Goal: Transaction & Acquisition: Purchase product/service

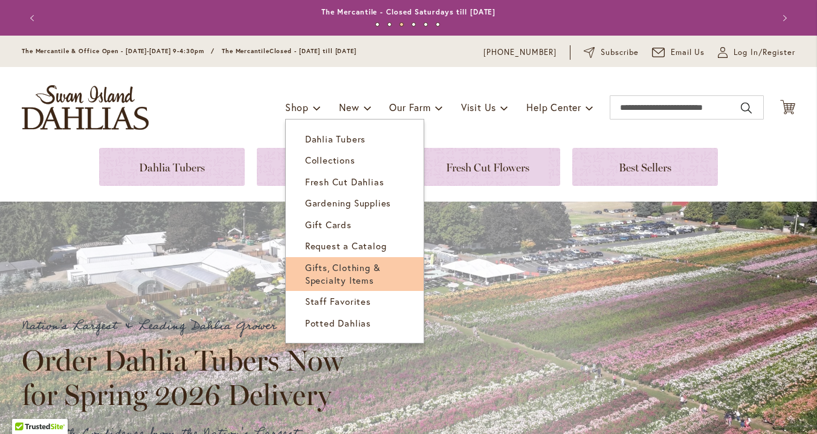
click at [335, 269] on span "Gifts, Clothing & Specialty Items" at bounding box center [342, 273] width 75 height 25
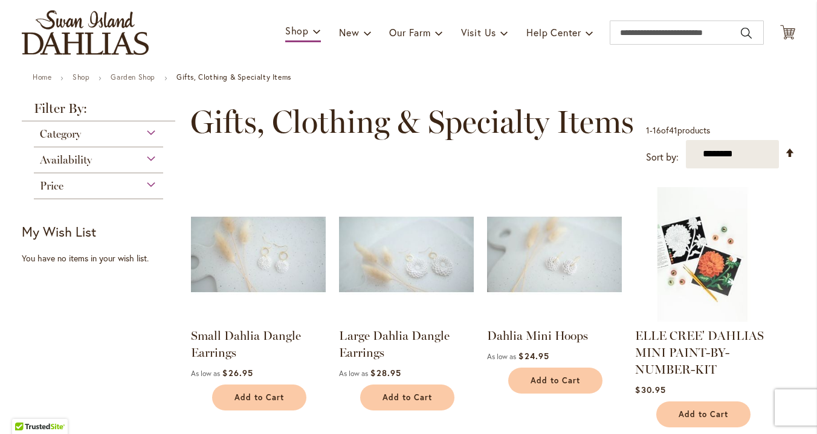
scroll to position [40, 0]
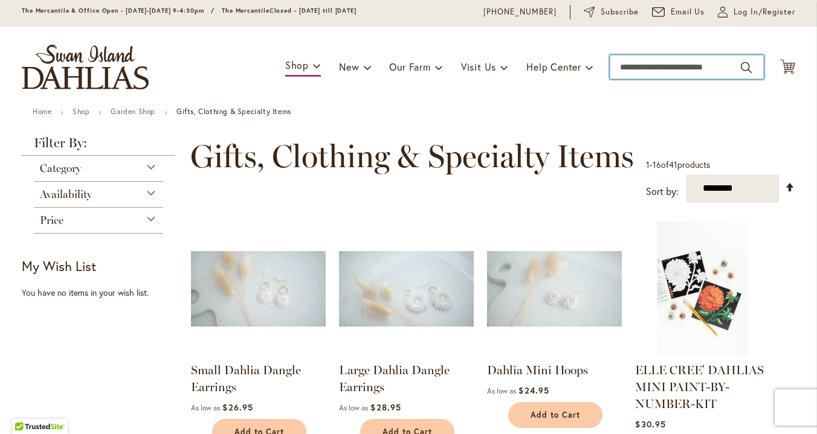
click at [620, 66] on input "Search" at bounding box center [686, 67] width 154 height 24
click at [742, 69] on button "Search" at bounding box center [745, 67] width 11 height 19
type input "********"
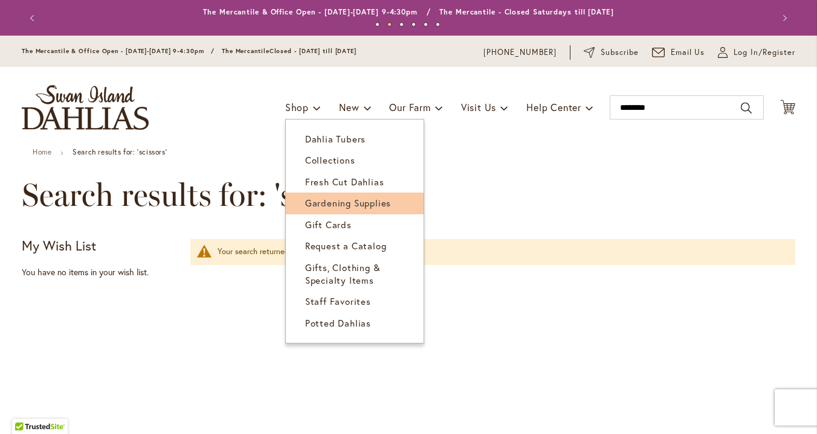
click at [317, 205] on span "Gardening Supplies" at bounding box center [348, 203] width 86 height 12
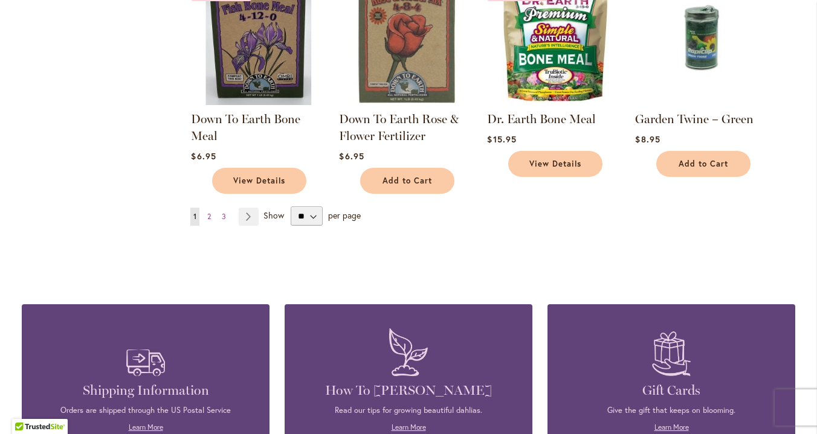
scroll to position [962, 0]
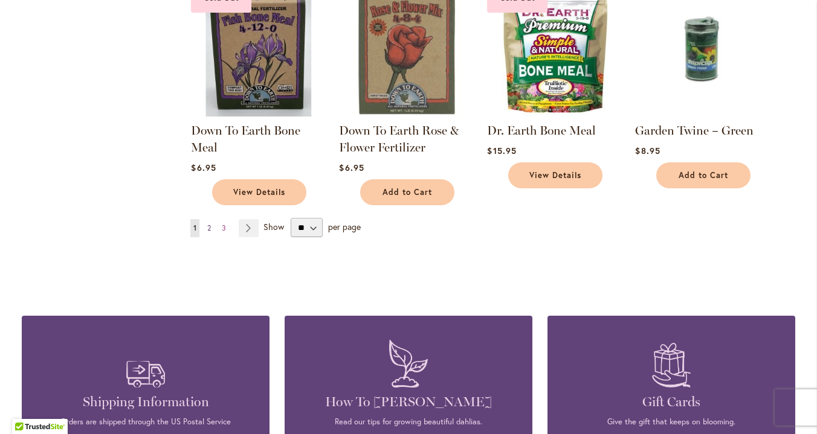
click at [207, 226] on span "2" at bounding box center [209, 227] width 4 height 9
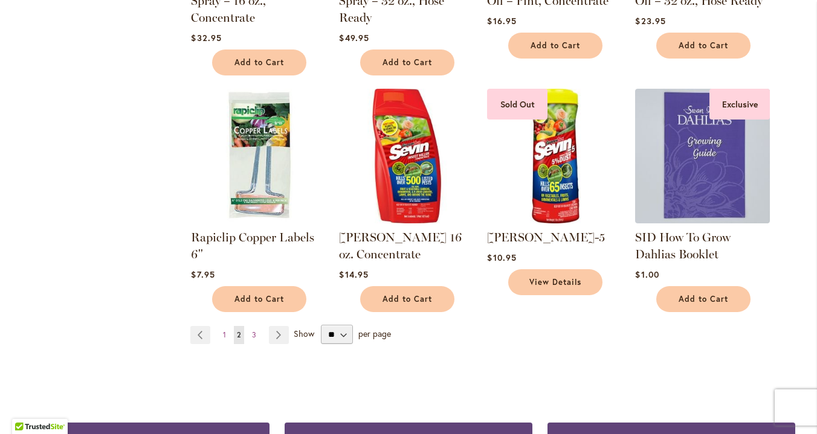
scroll to position [935, 0]
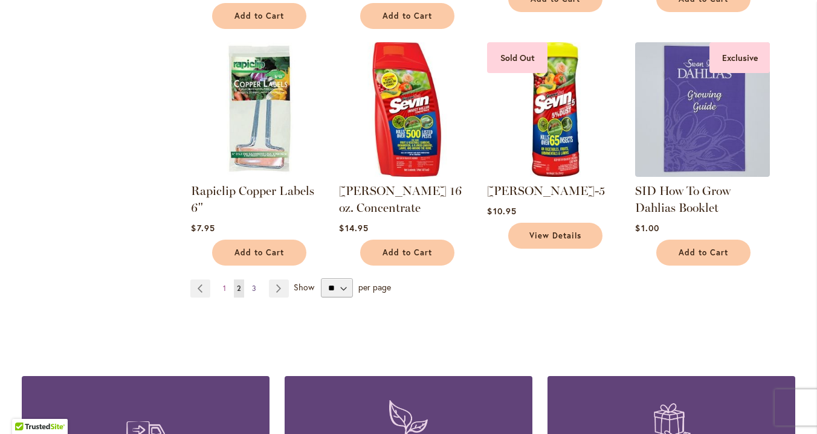
click at [252, 284] on span "3" at bounding box center [254, 288] width 4 height 9
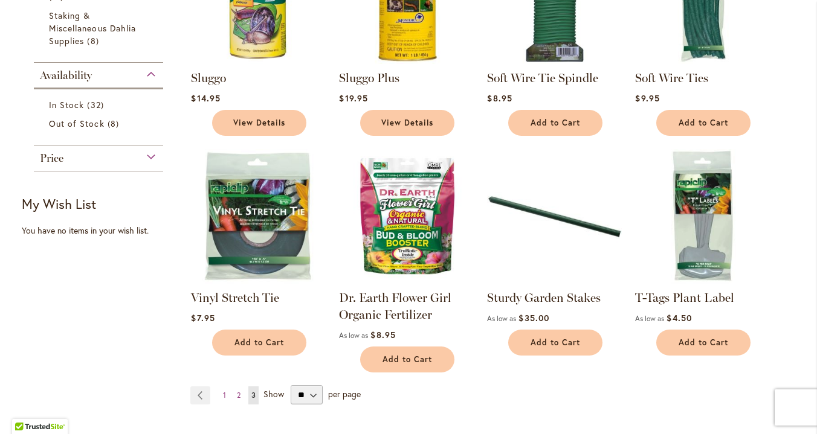
scroll to position [322, 0]
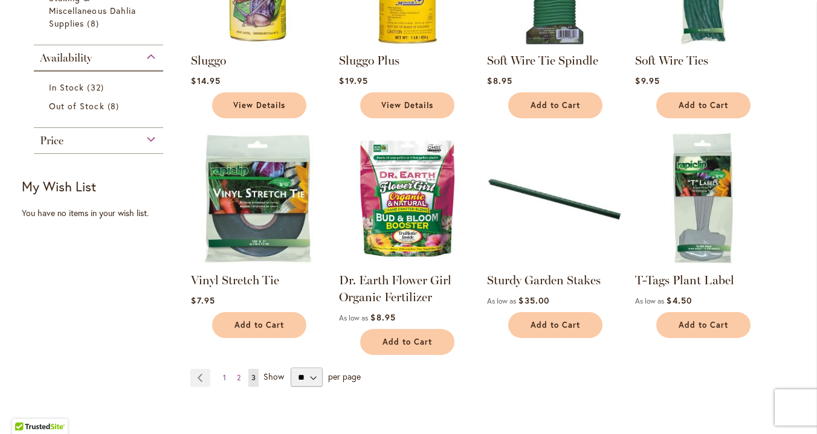
click at [223, 378] on span "1" at bounding box center [224, 377] width 3 height 9
